Goal: Transaction & Acquisition: Purchase product/service

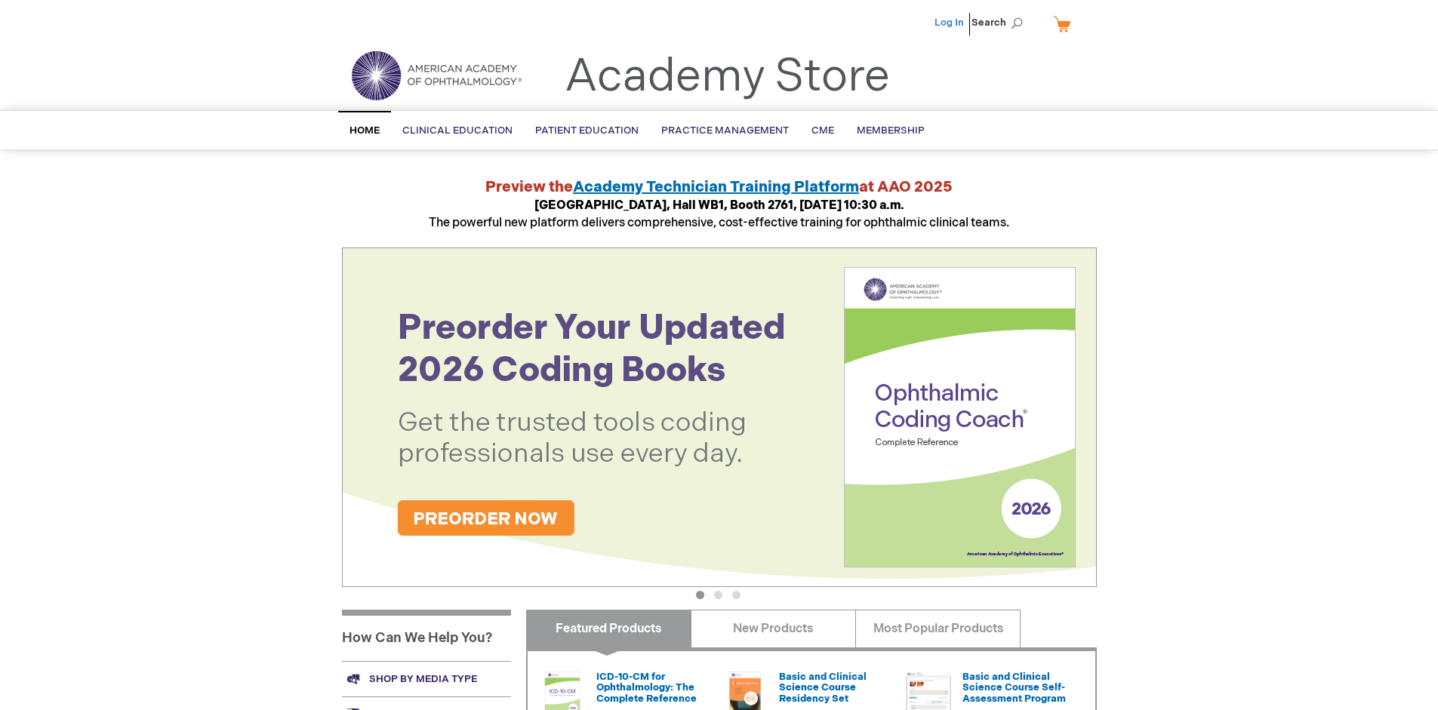
click at [950, 23] on link "Log In" at bounding box center [948, 23] width 29 height 12
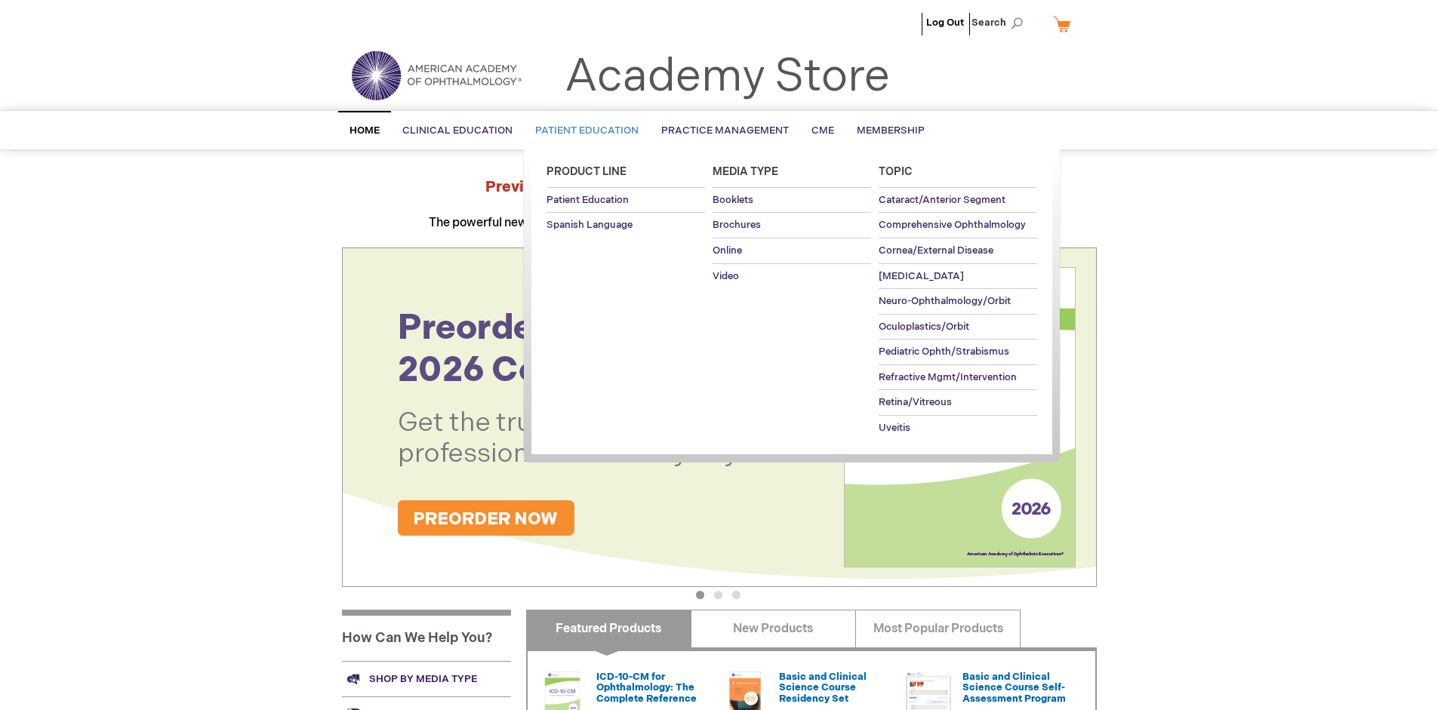
click at [583, 131] on span "Patient Education" at bounding box center [586, 131] width 103 height 12
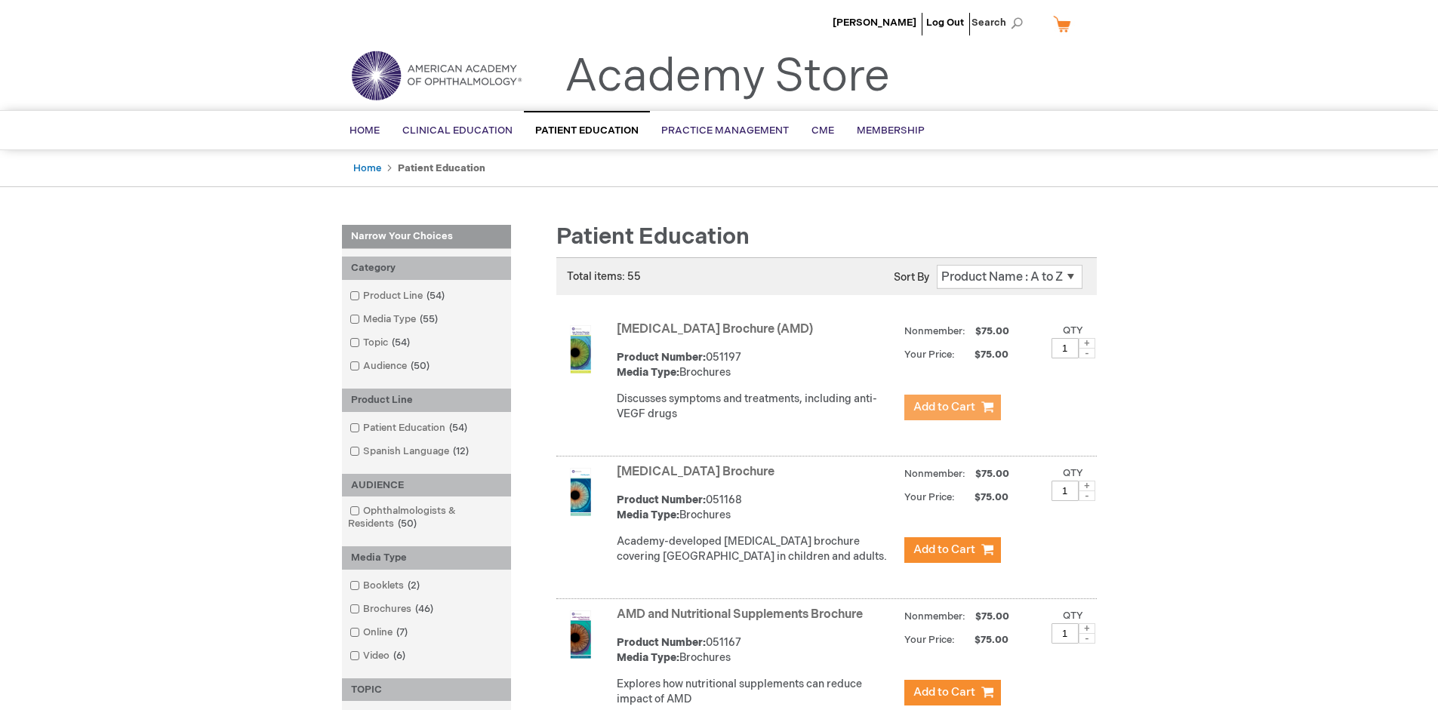
click at [952, 408] on span "Add to Cart" at bounding box center [944, 407] width 62 height 14
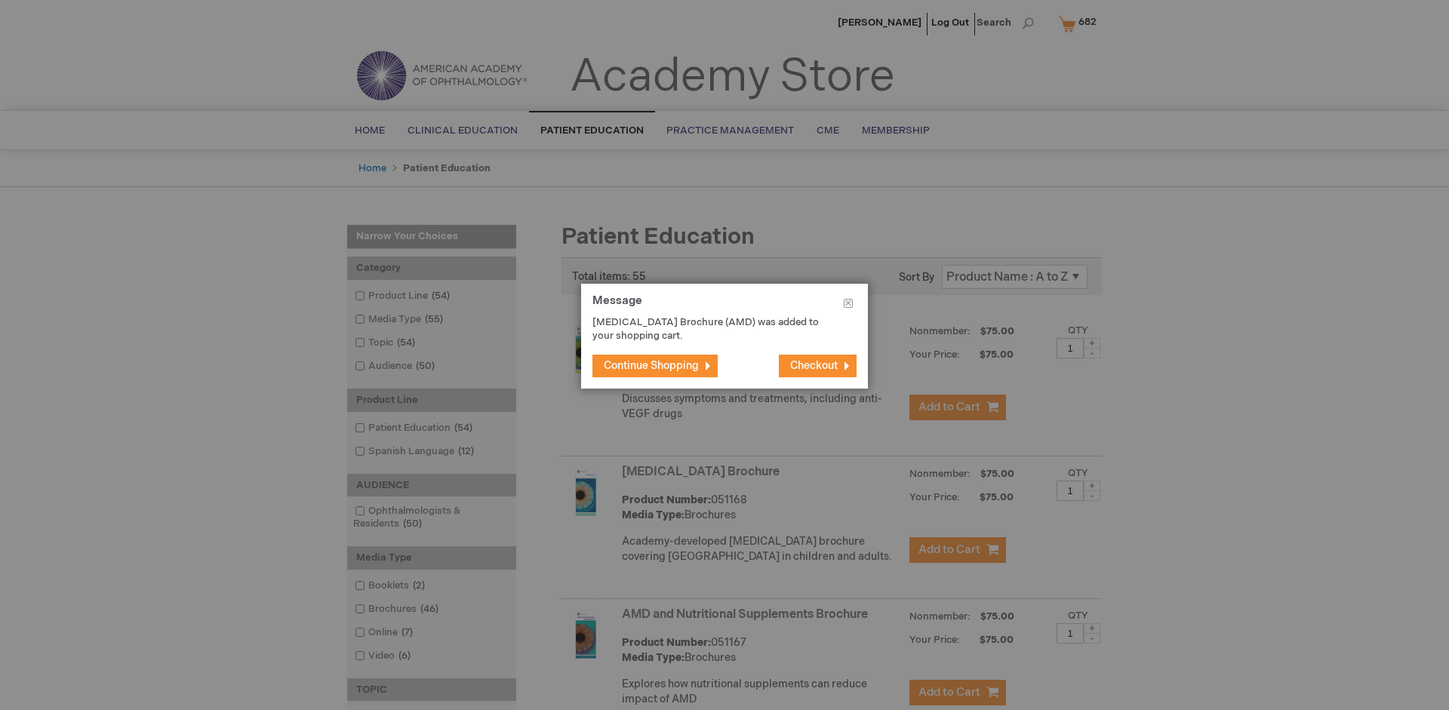
click at [651, 365] on span "Continue Shopping" at bounding box center [651, 365] width 95 height 13
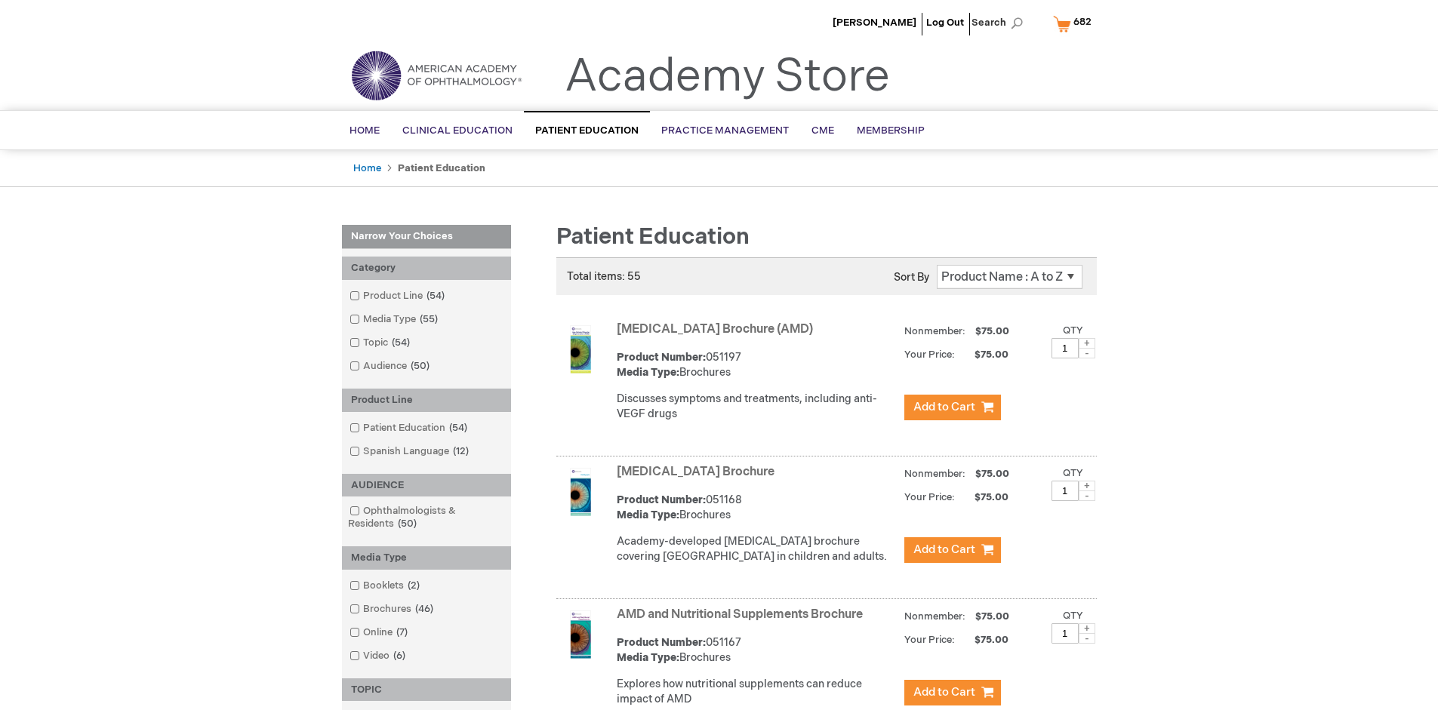
click at [743, 622] on link "AMD and Nutritional Supplements Brochure" at bounding box center [740, 614] width 246 height 14
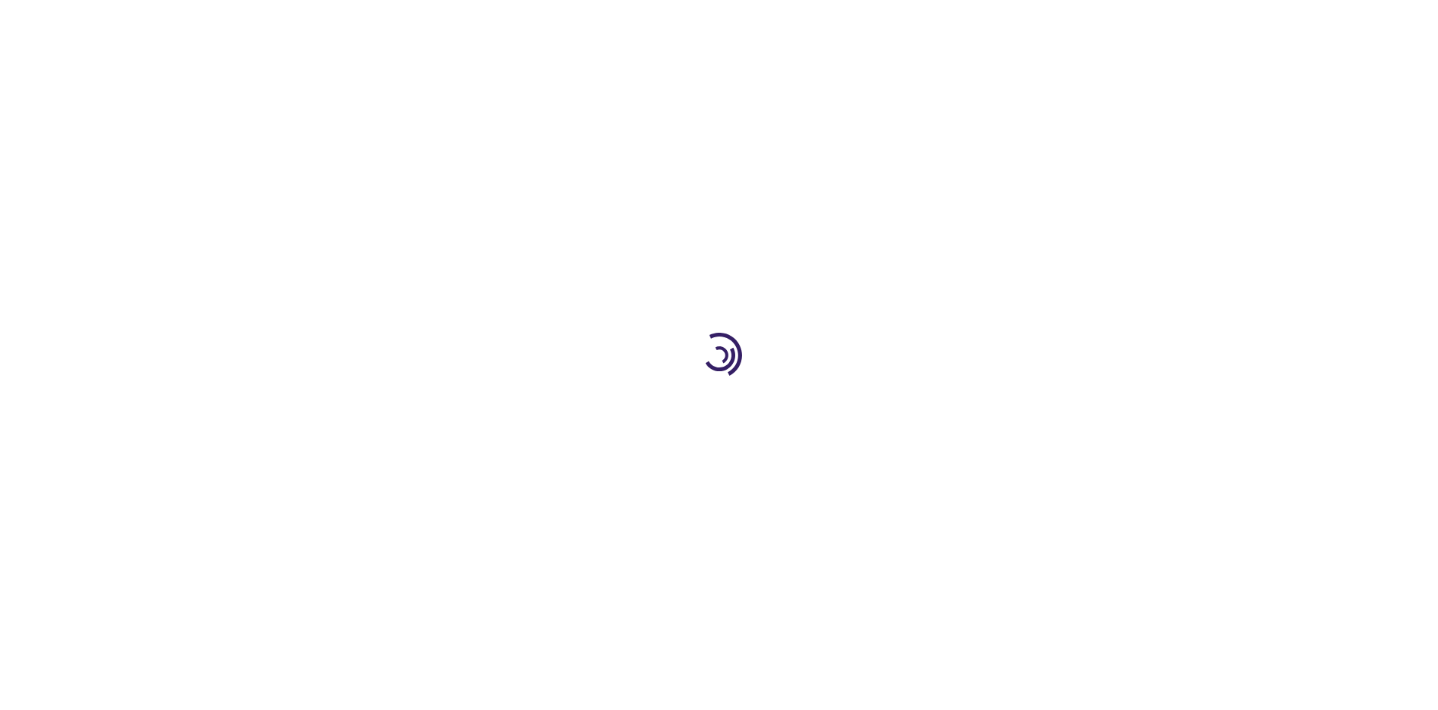
type input "1"
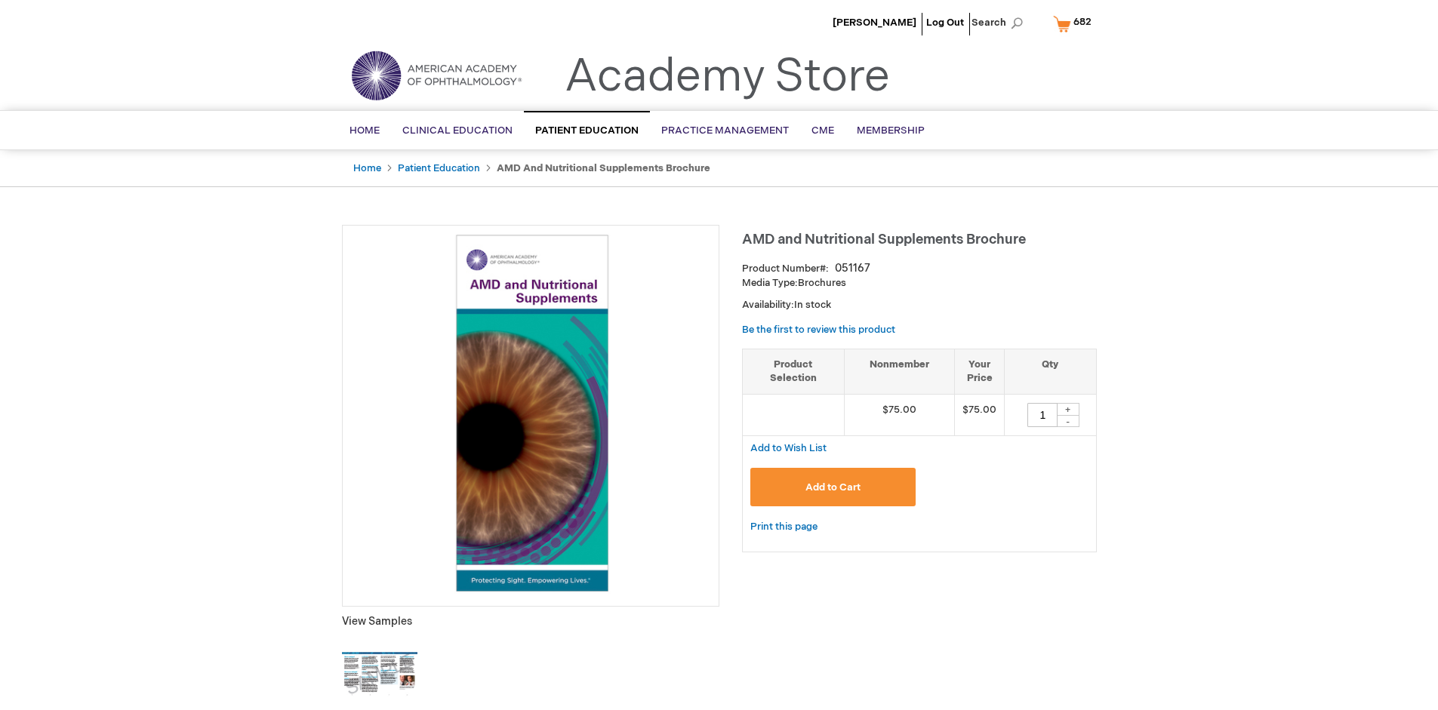
click at [832, 487] on span "Add to Cart" at bounding box center [832, 487] width 55 height 12
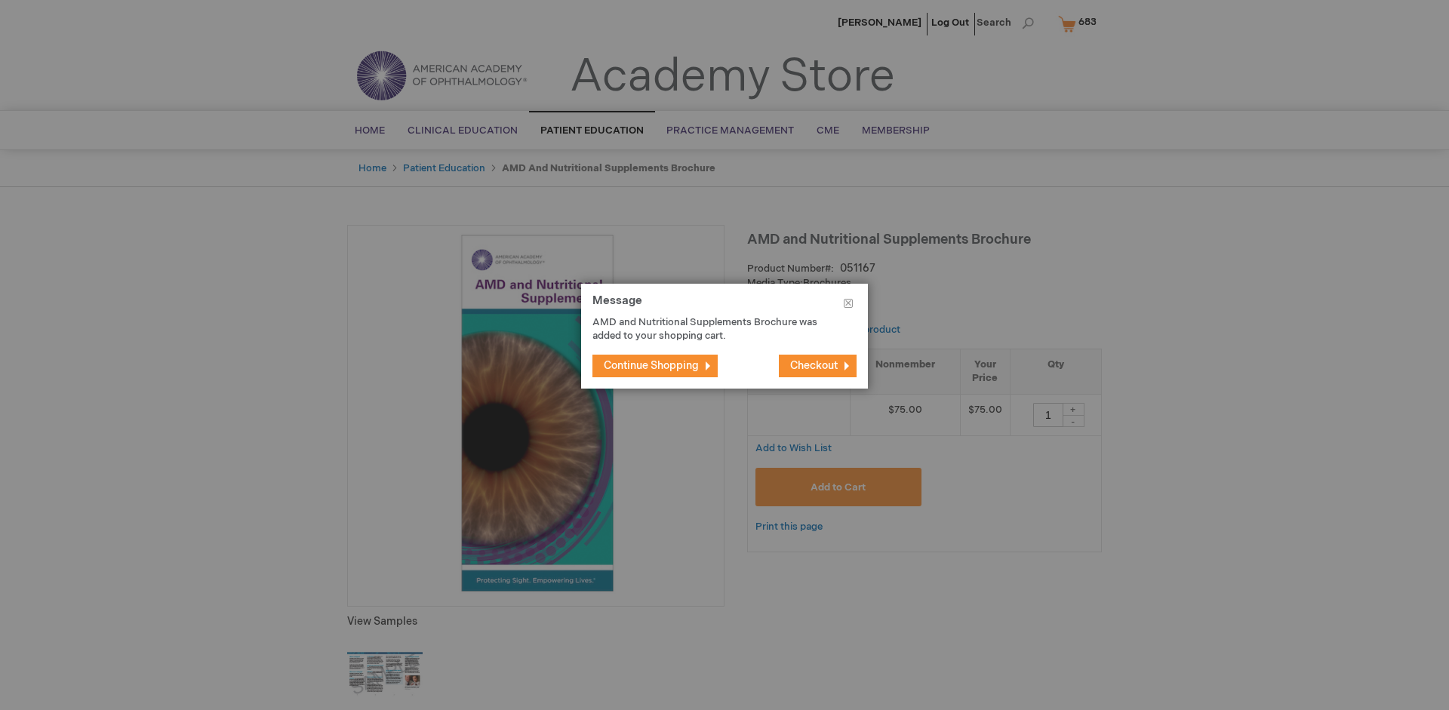
click at [651, 365] on span "Continue Shopping" at bounding box center [651, 365] width 95 height 13
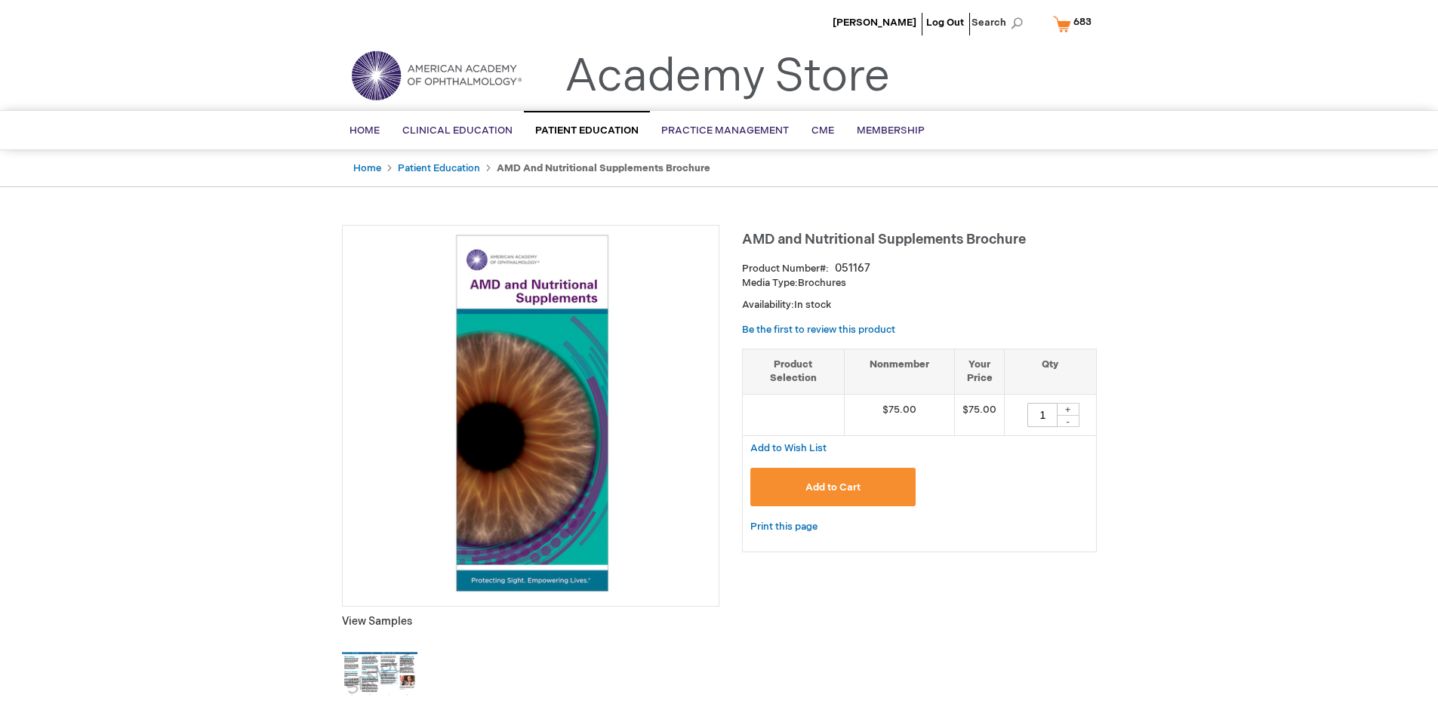
click at [1075, 23] on span "683" at bounding box center [1082, 22] width 18 height 12
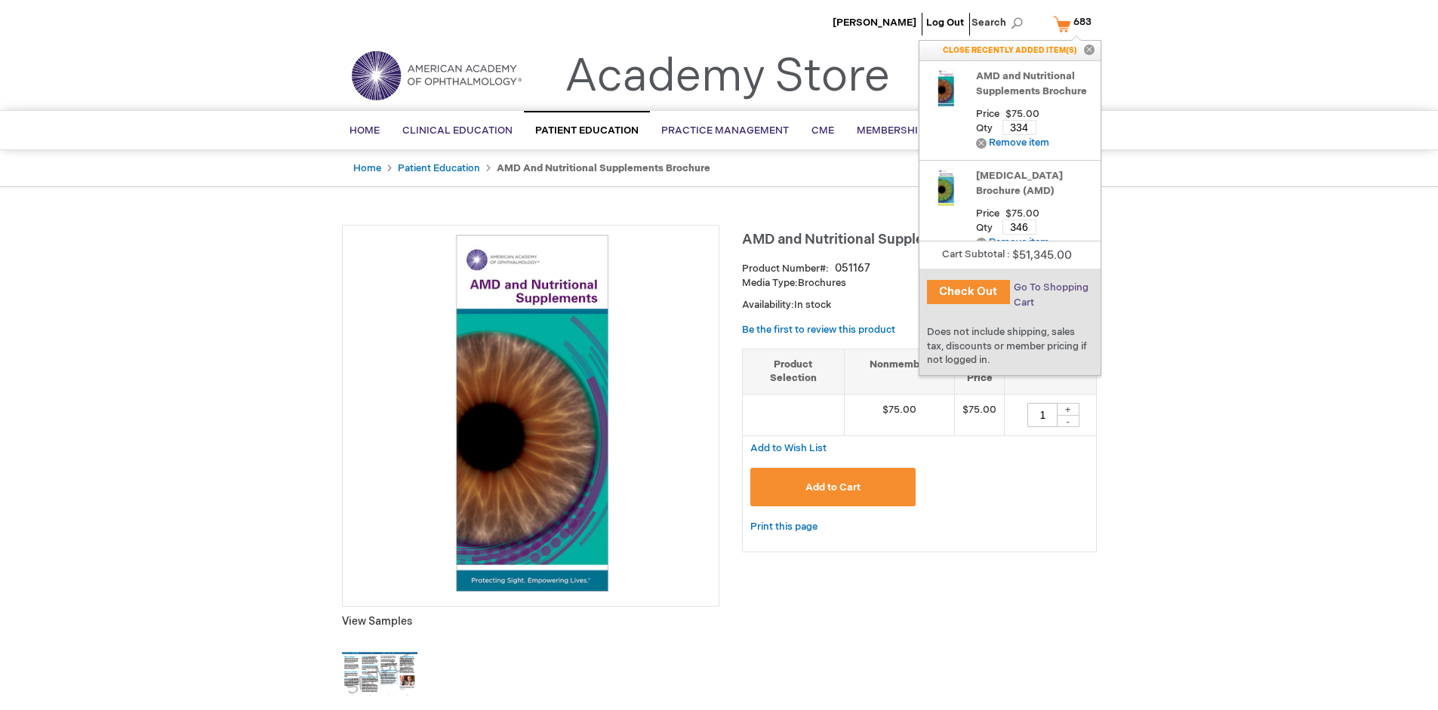
click at [1050, 288] on span "Go To Shopping Cart" at bounding box center [1051, 294] width 75 height 27
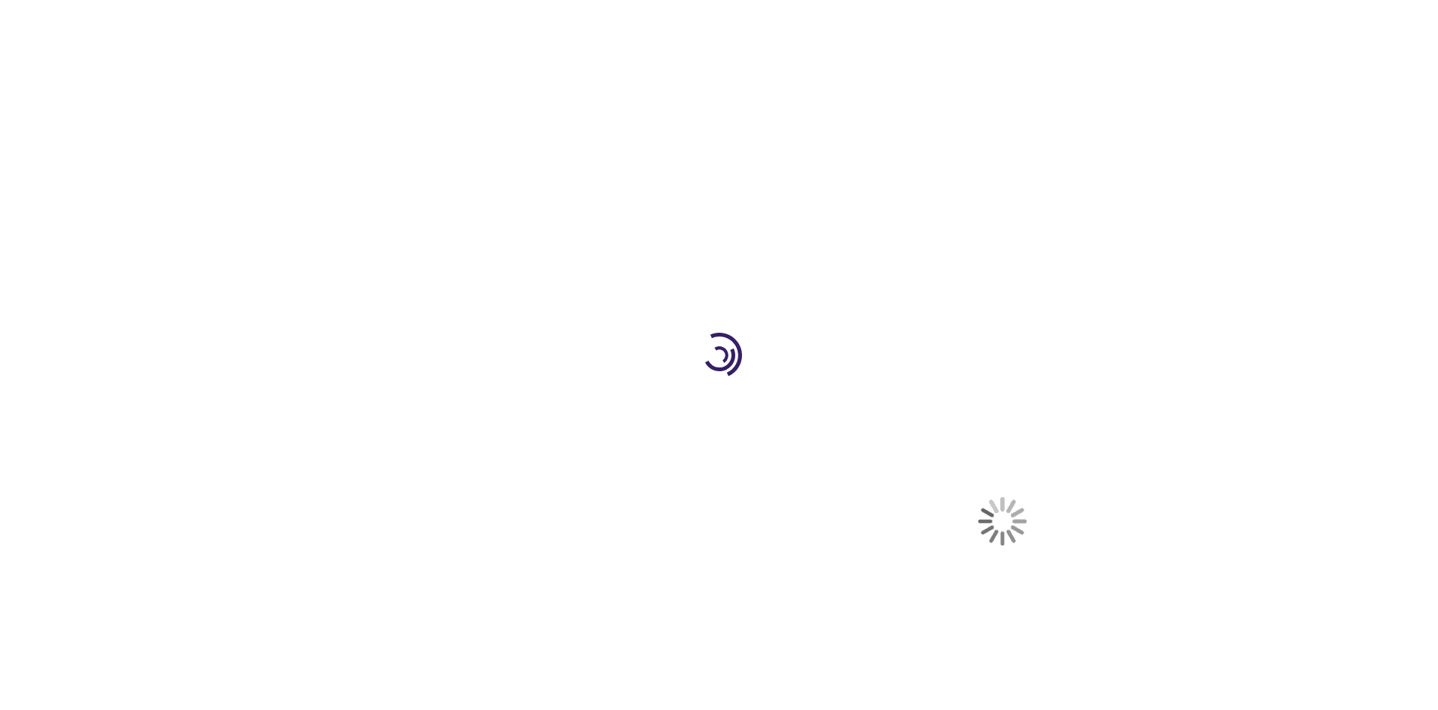
select select "US"
select select "41"
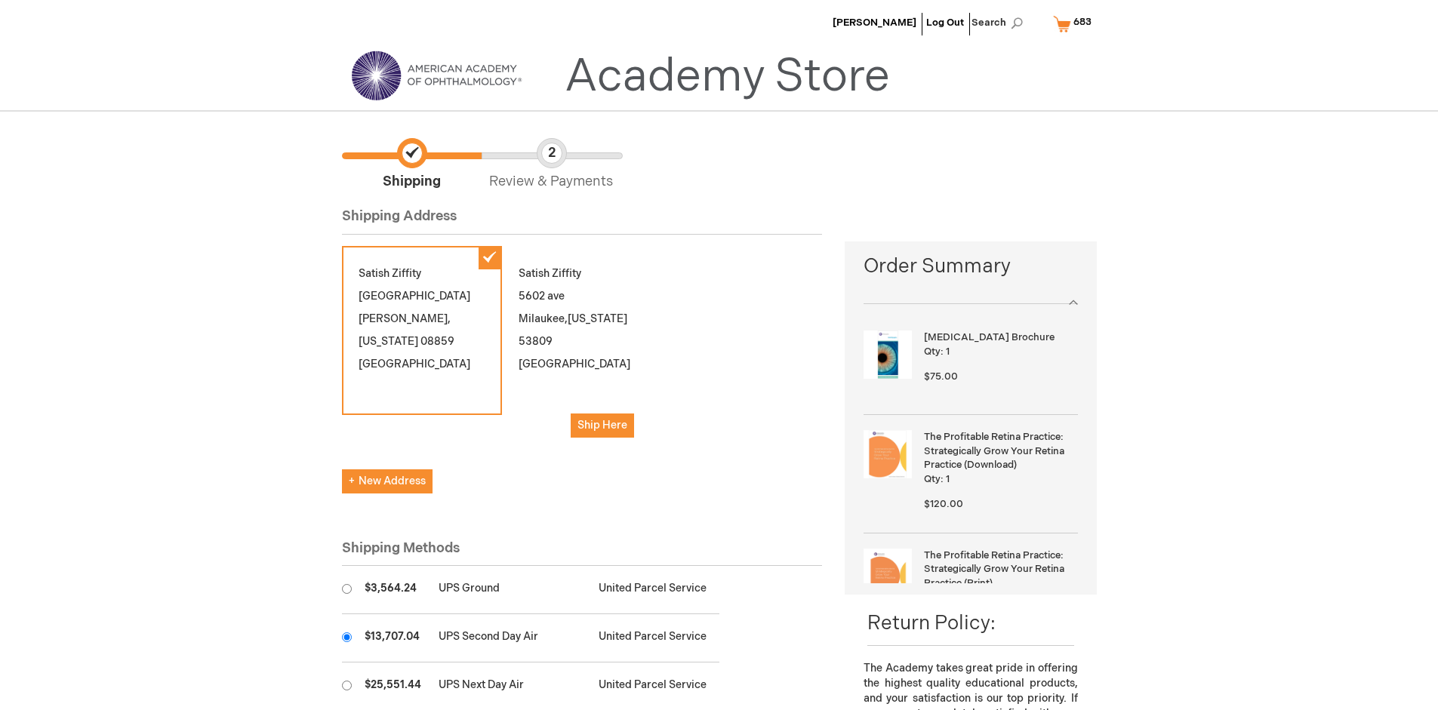
click at [346, 637] on input "radio" at bounding box center [347, 637] width 10 height 10
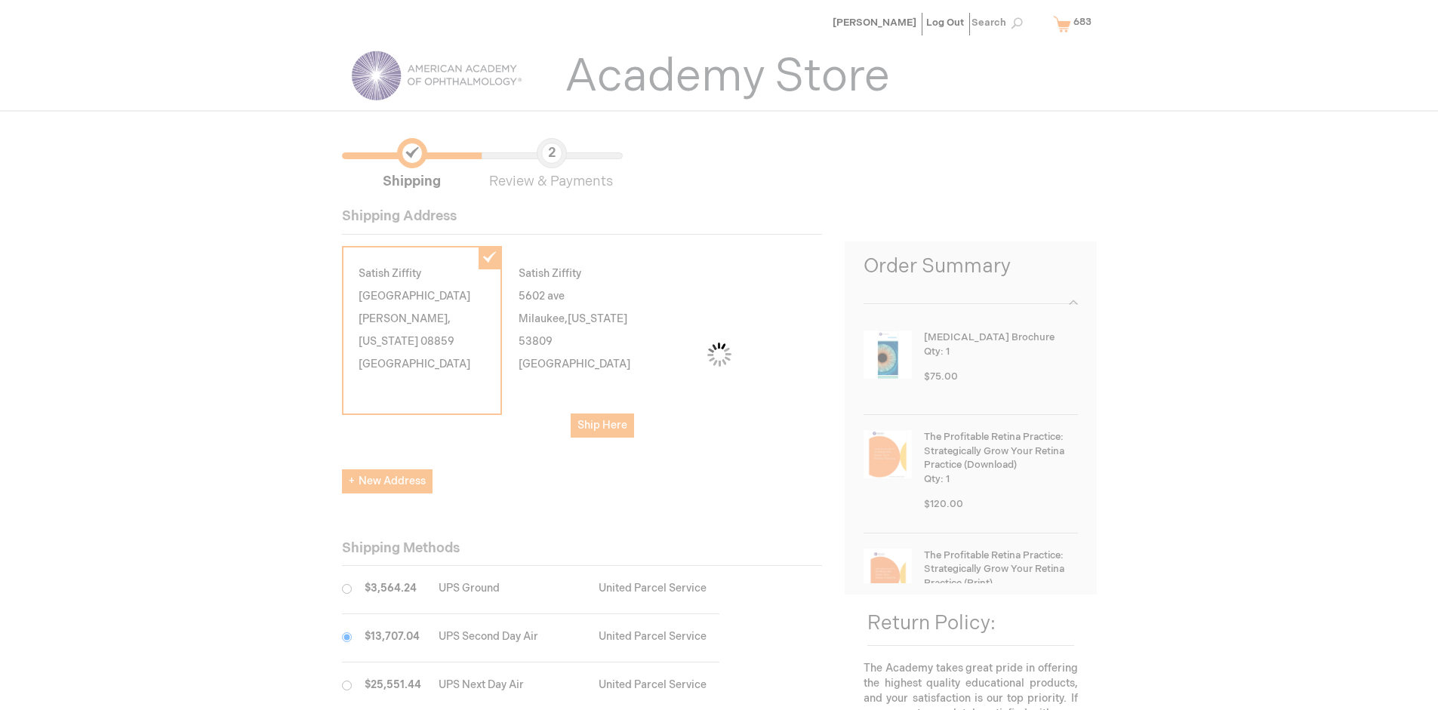
scroll to position [75, 0]
